Goal: Find specific page/section: Find specific page/section

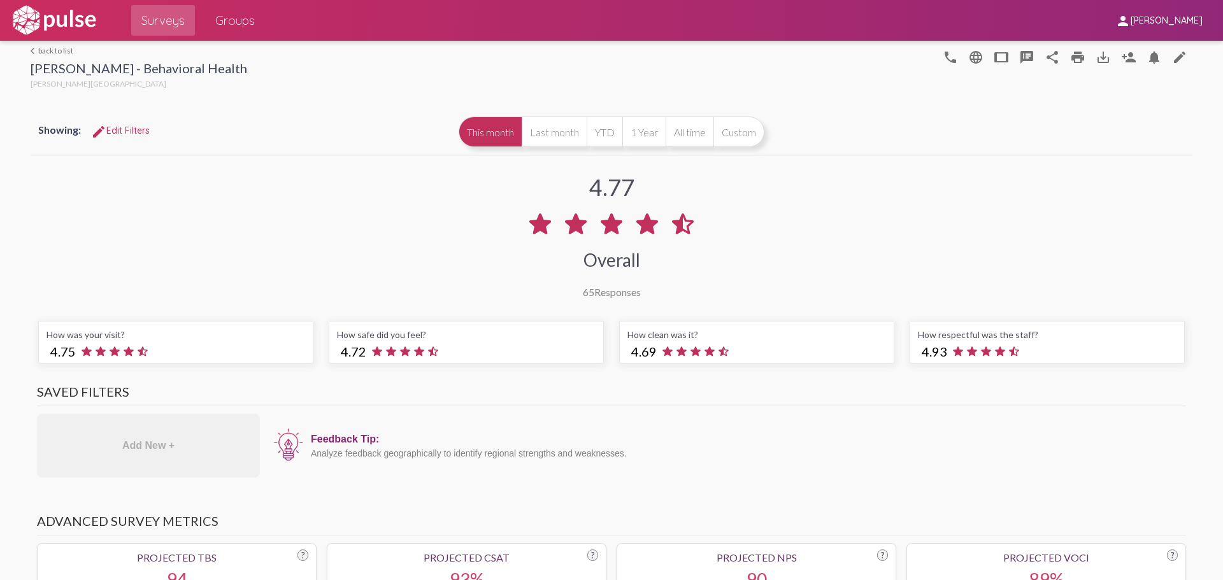
click at [80, 18] on img at bounding box center [54, 20] width 88 height 32
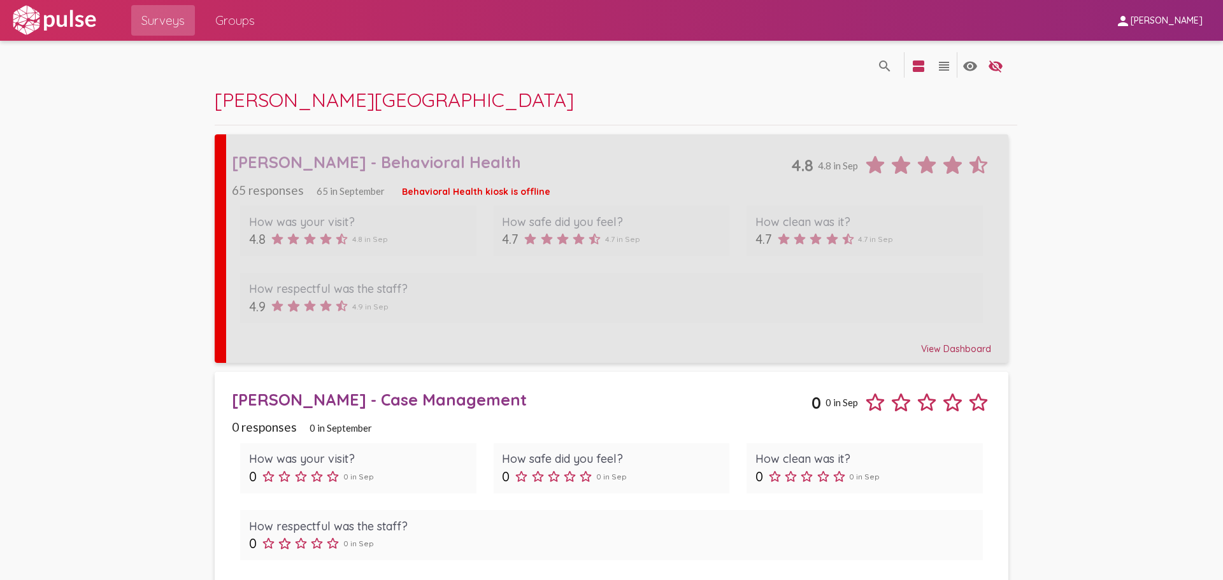
click at [313, 166] on div "[PERSON_NAME] - Behavioral Health" at bounding box center [511, 162] width 559 height 20
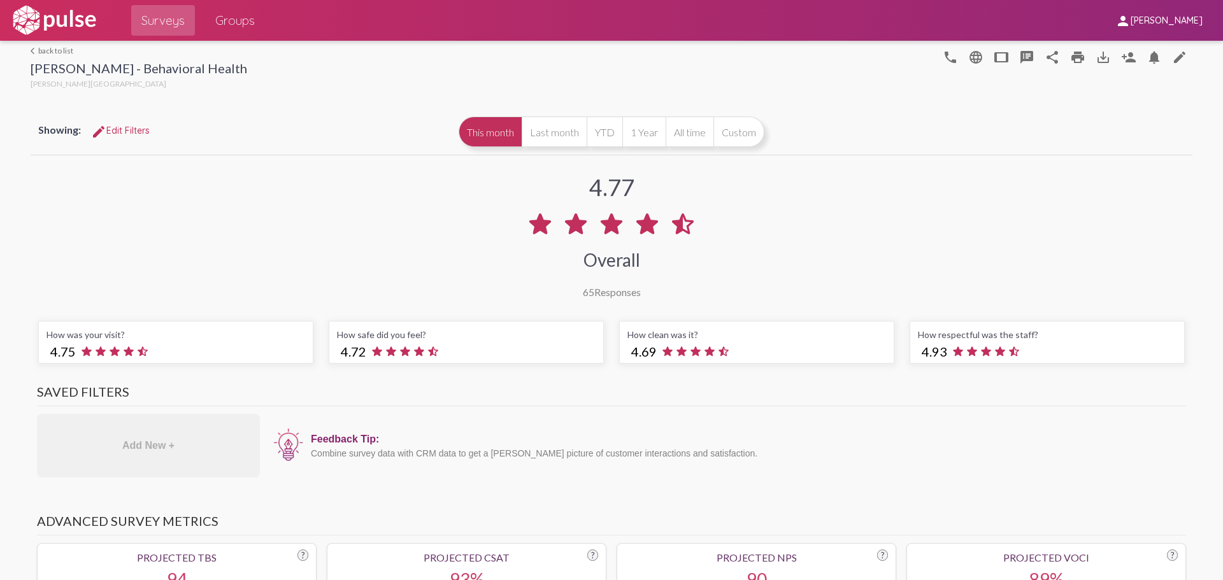
click at [233, 11] on span "Groups" at bounding box center [234, 20] width 39 height 23
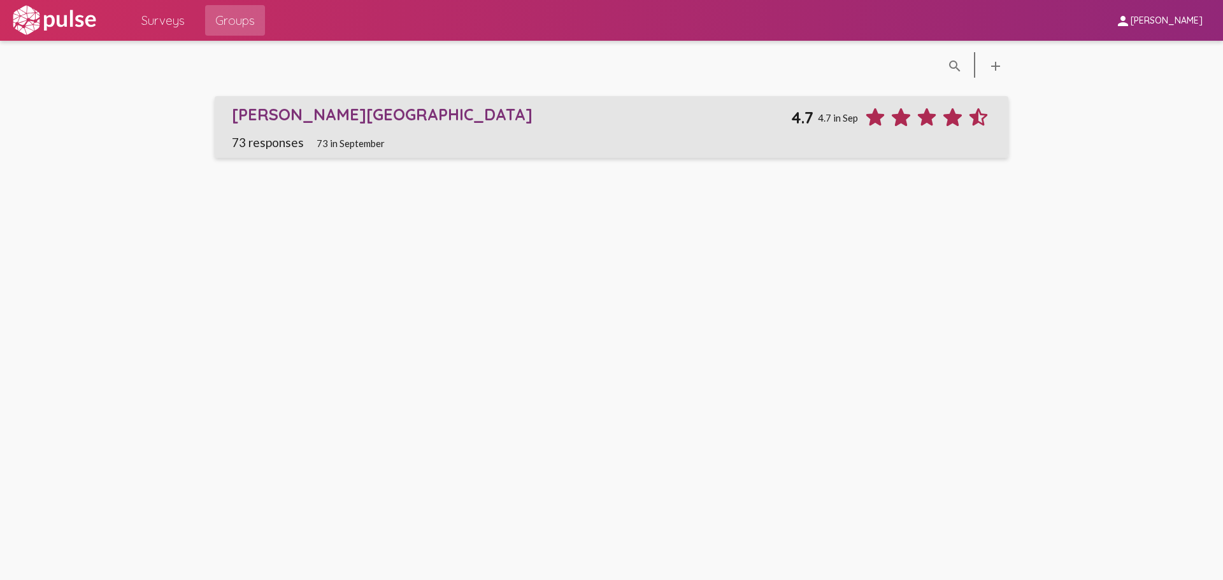
click at [288, 111] on div "[PERSON_NAME][GEOGRAPHIC_DATA]" at bounding box center [511, 114] width 559 height 20
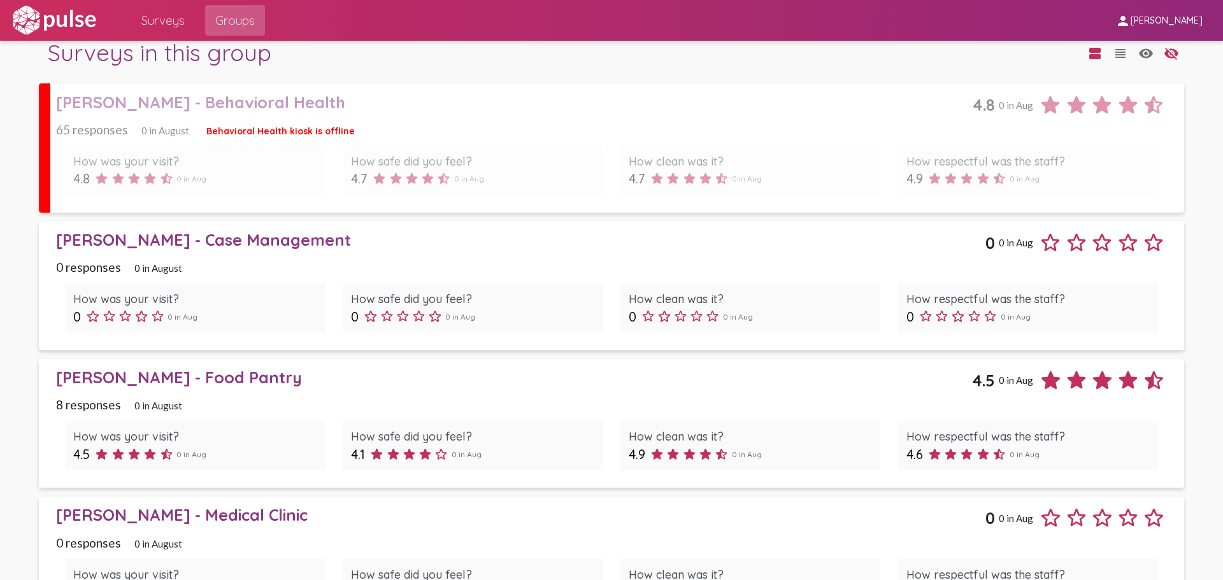
scroll to position [1146, 0]
